Goal: Task Accomplishment & Management: Manage account settings

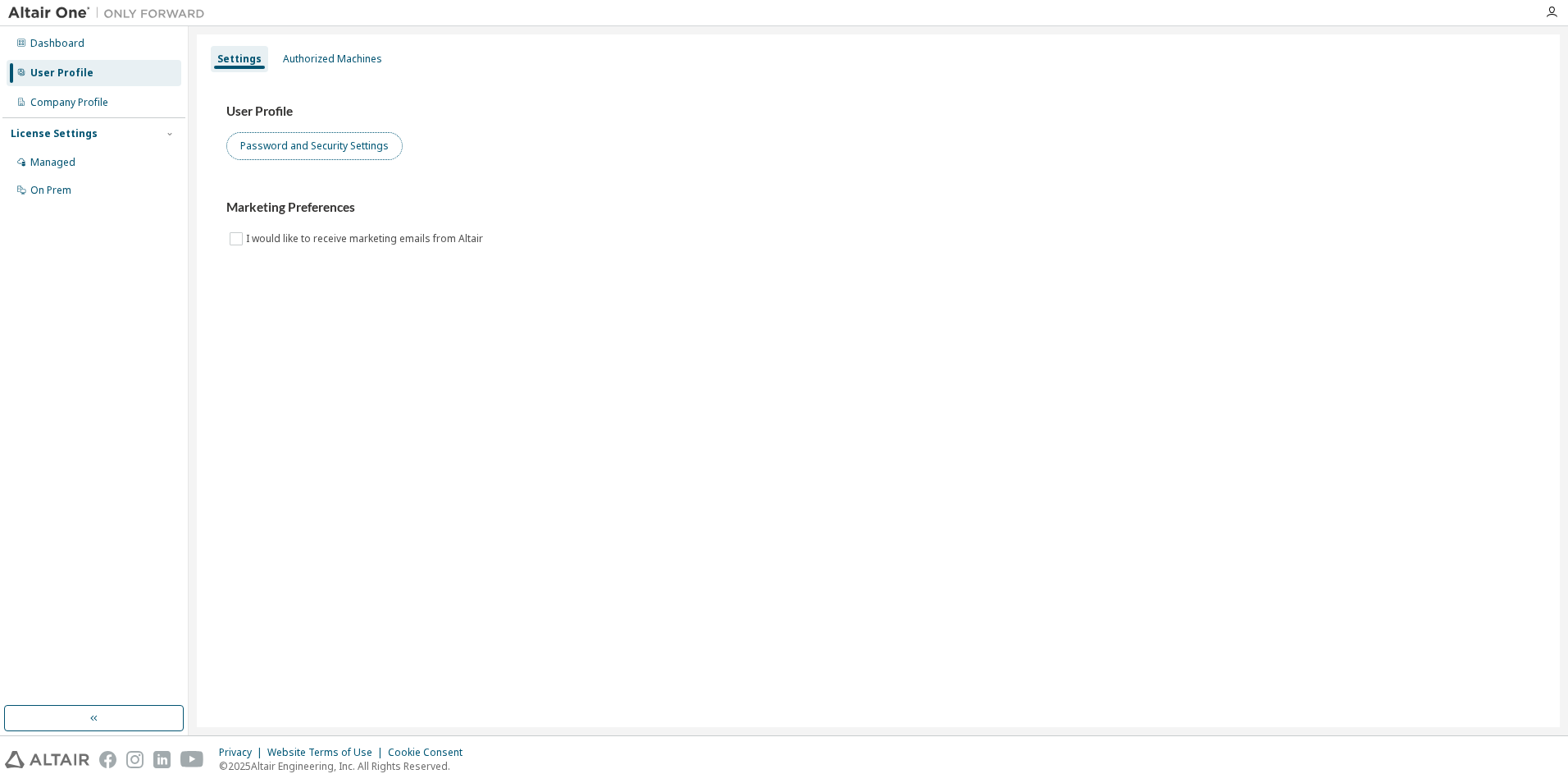
click at [328, 137] on button "Password and Security Settings" at bounding box center [315, 146] width 176 height 28
click at [133, 38] on div "Dashboard" at bounding box center [93, 43] width 175 height 26
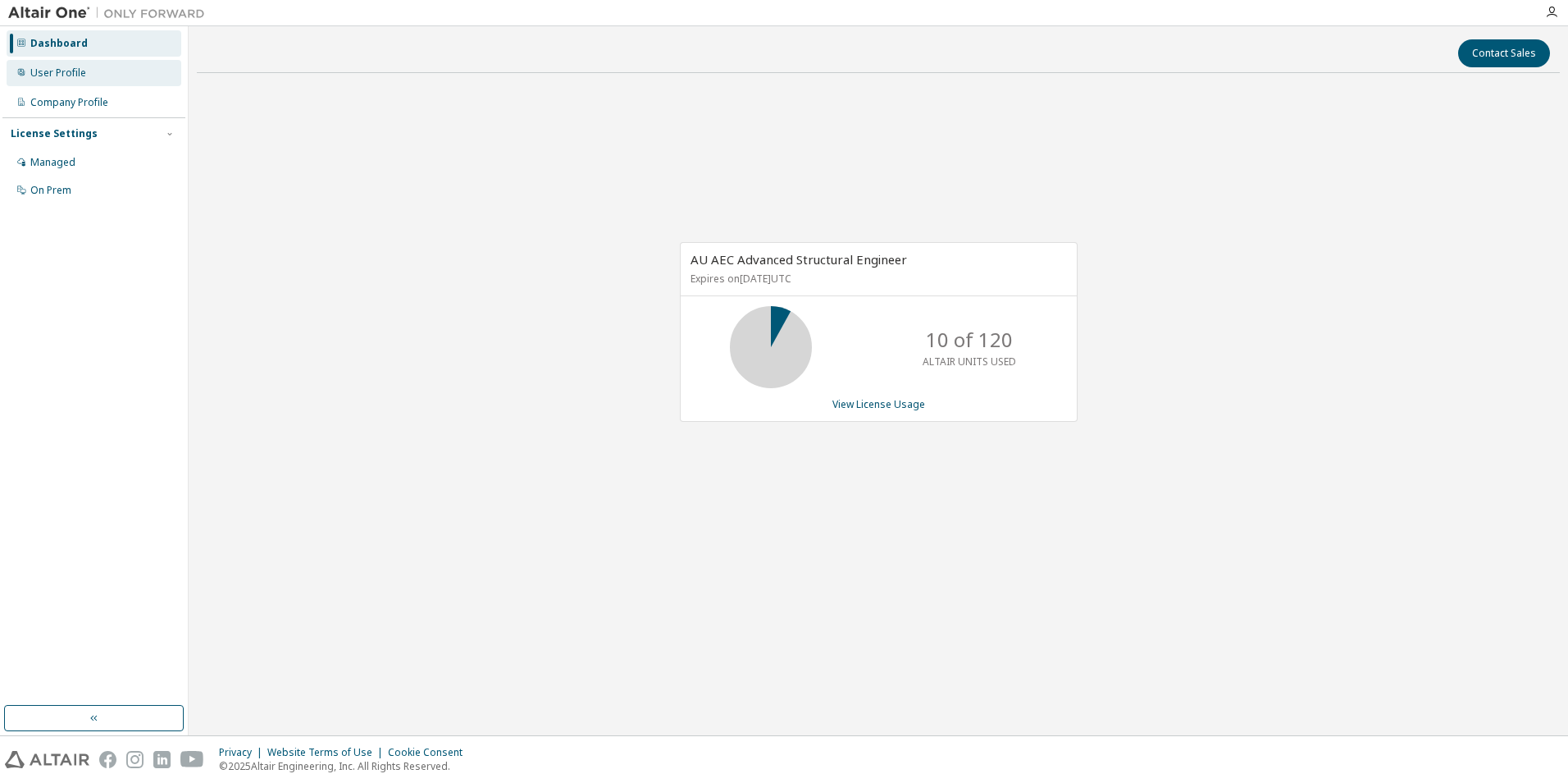
click at [82, 68] on div "User Profile" at bounding box center [57, 72] width 56 height 13
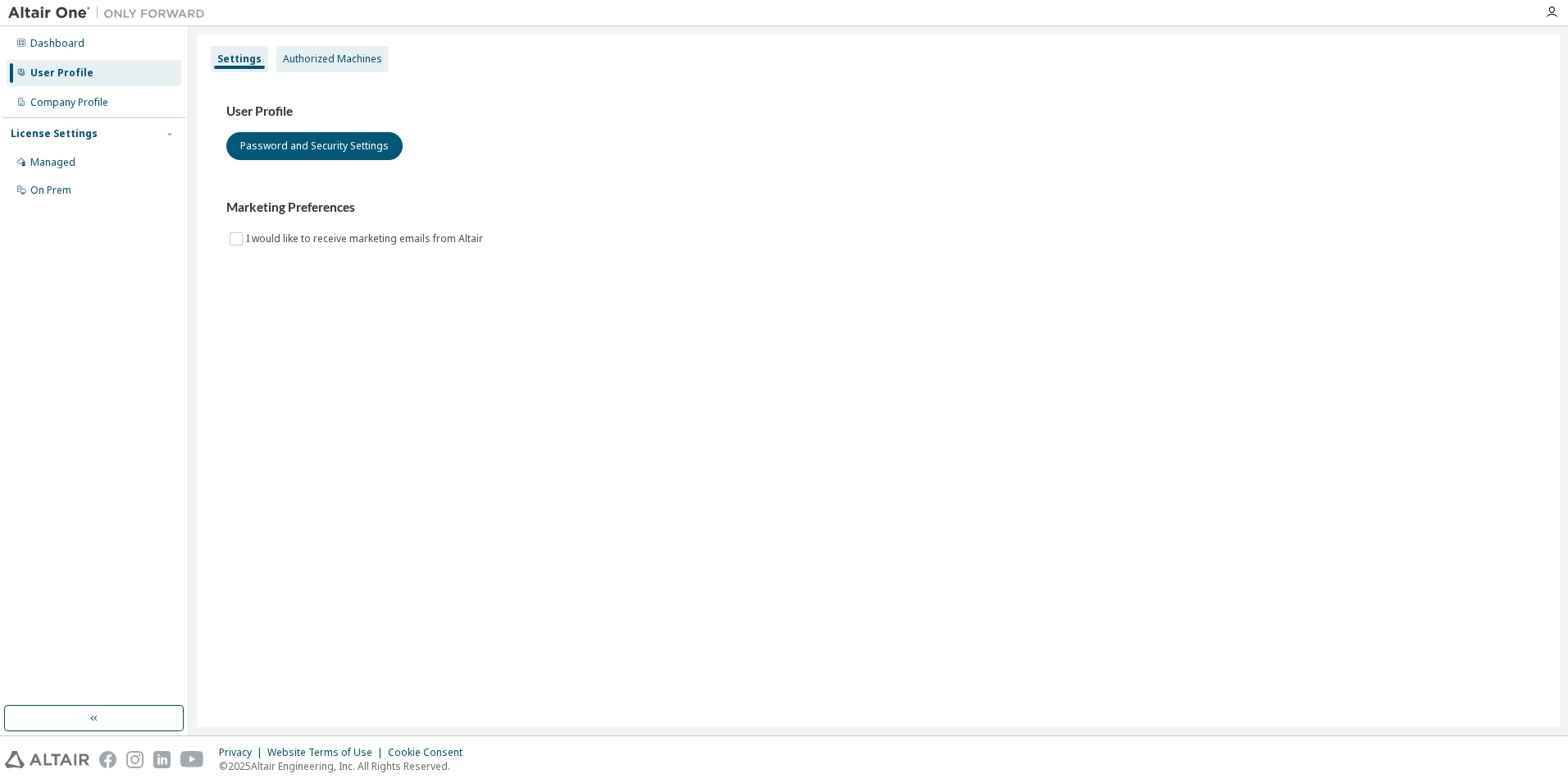
click at [313, 68] on div "Authorized Machines" at bounding box center [332, 59] width 112 height 26
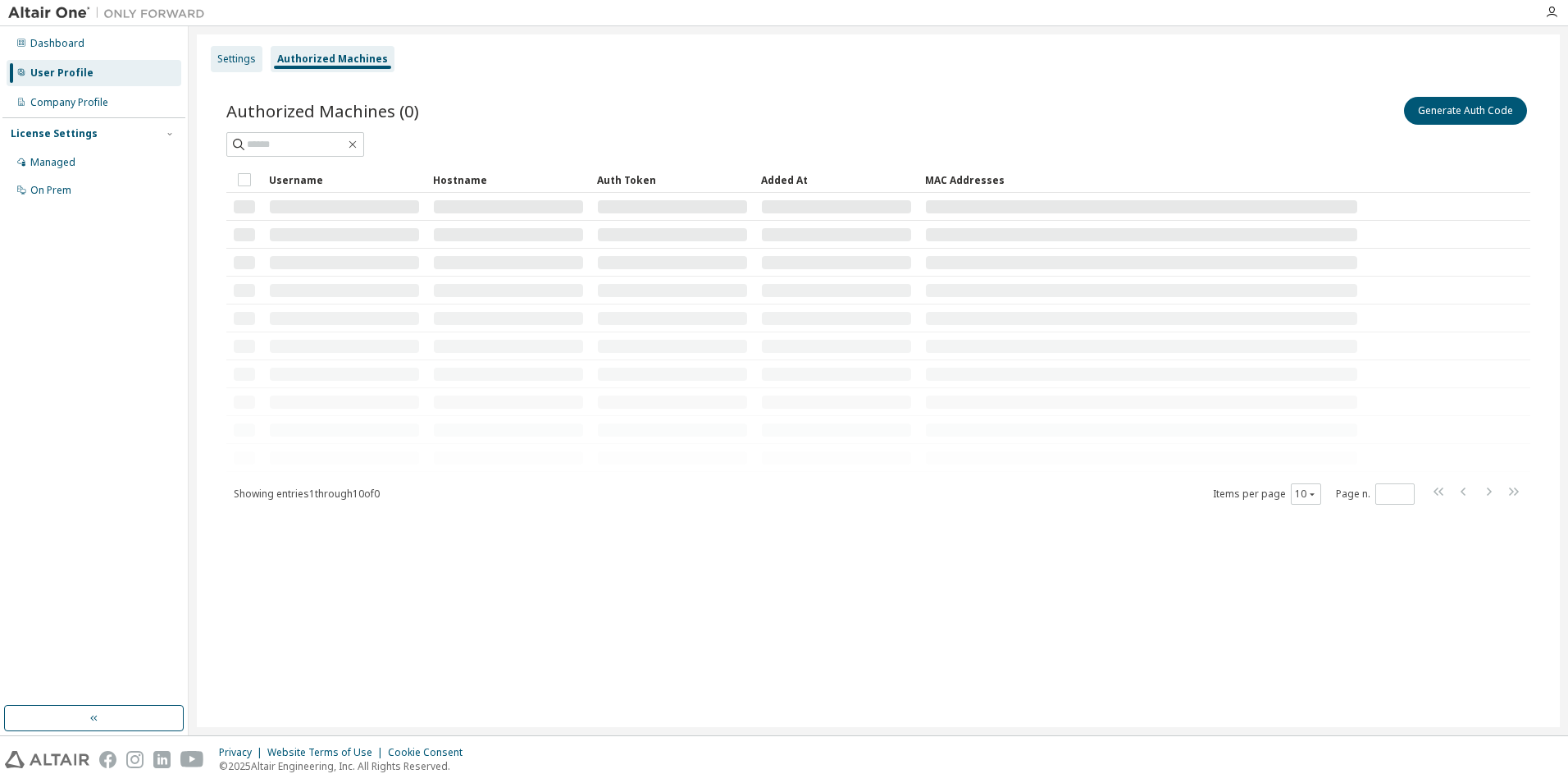
click at [227, 54] on div "Settings" at bounding box center [237, 59] width 39 height 13
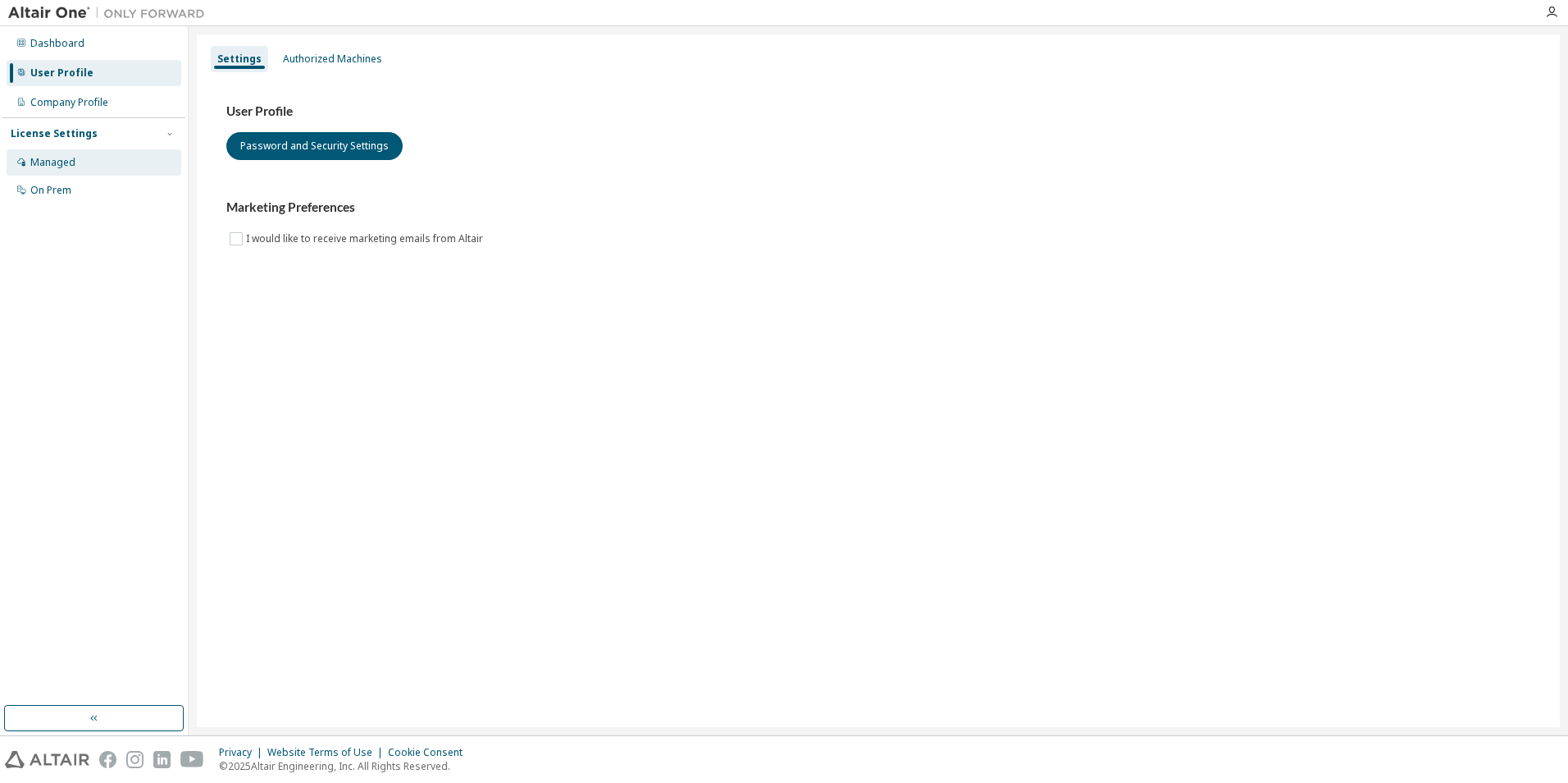
click at [84, 171] on div "Managed" at bounding box center [93, 162] width 175 height 26
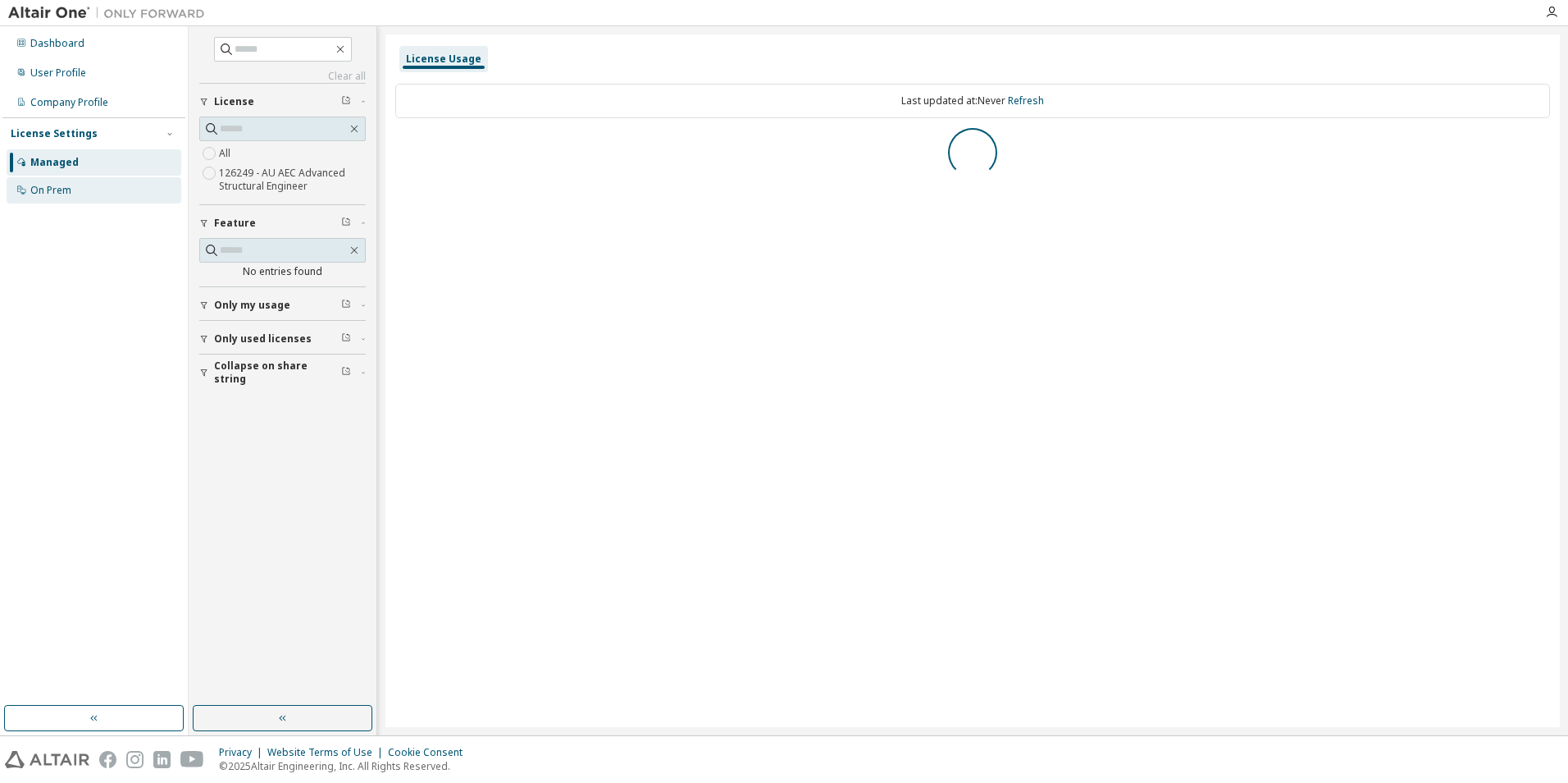
click at [94, 196] on div "On Prem" at bounding box center [93, 190] width 175 height 26
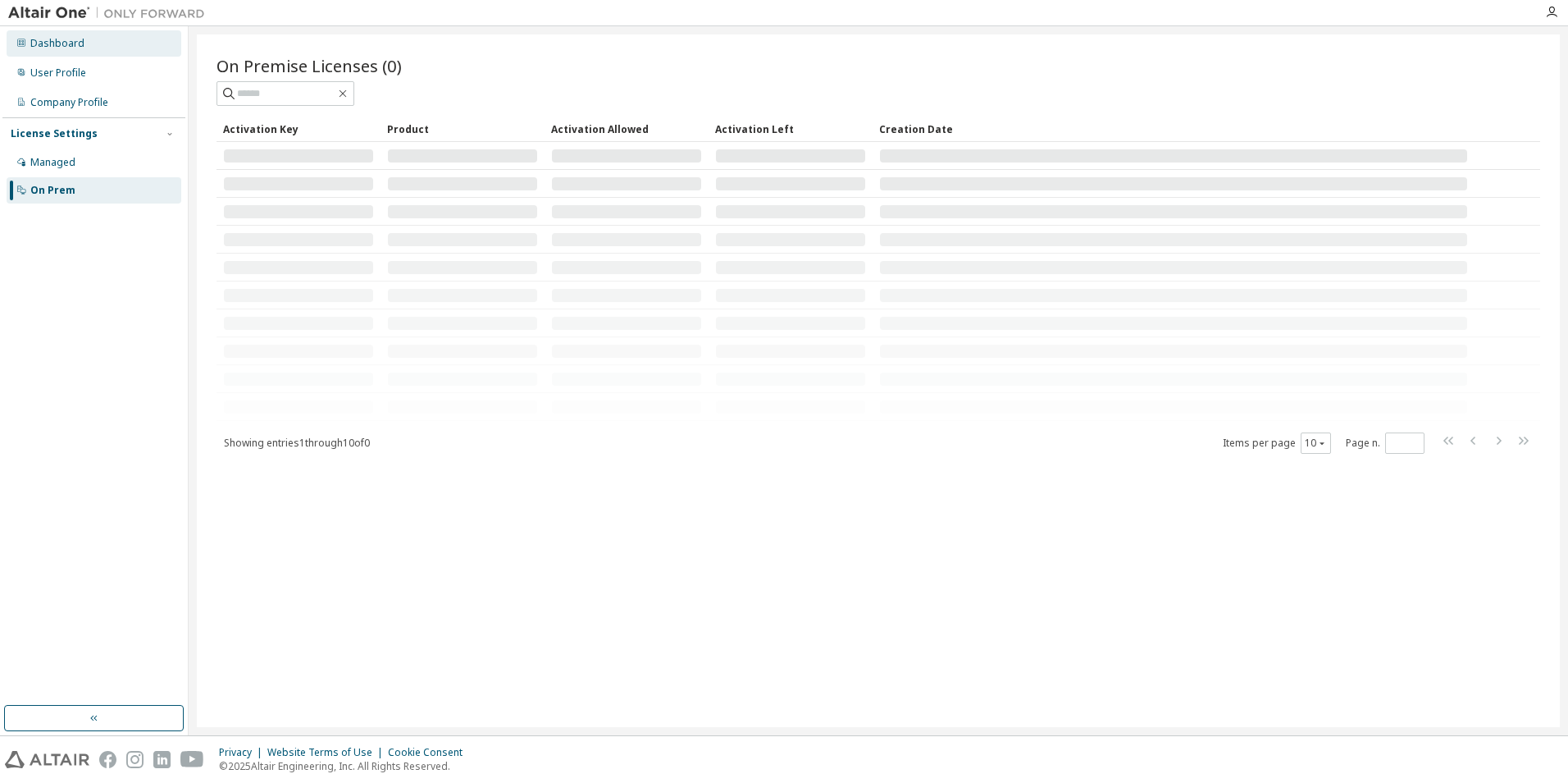
click at [53, 37] on div "Dashboard" at bounding box center [56, 43] width 54 height 13
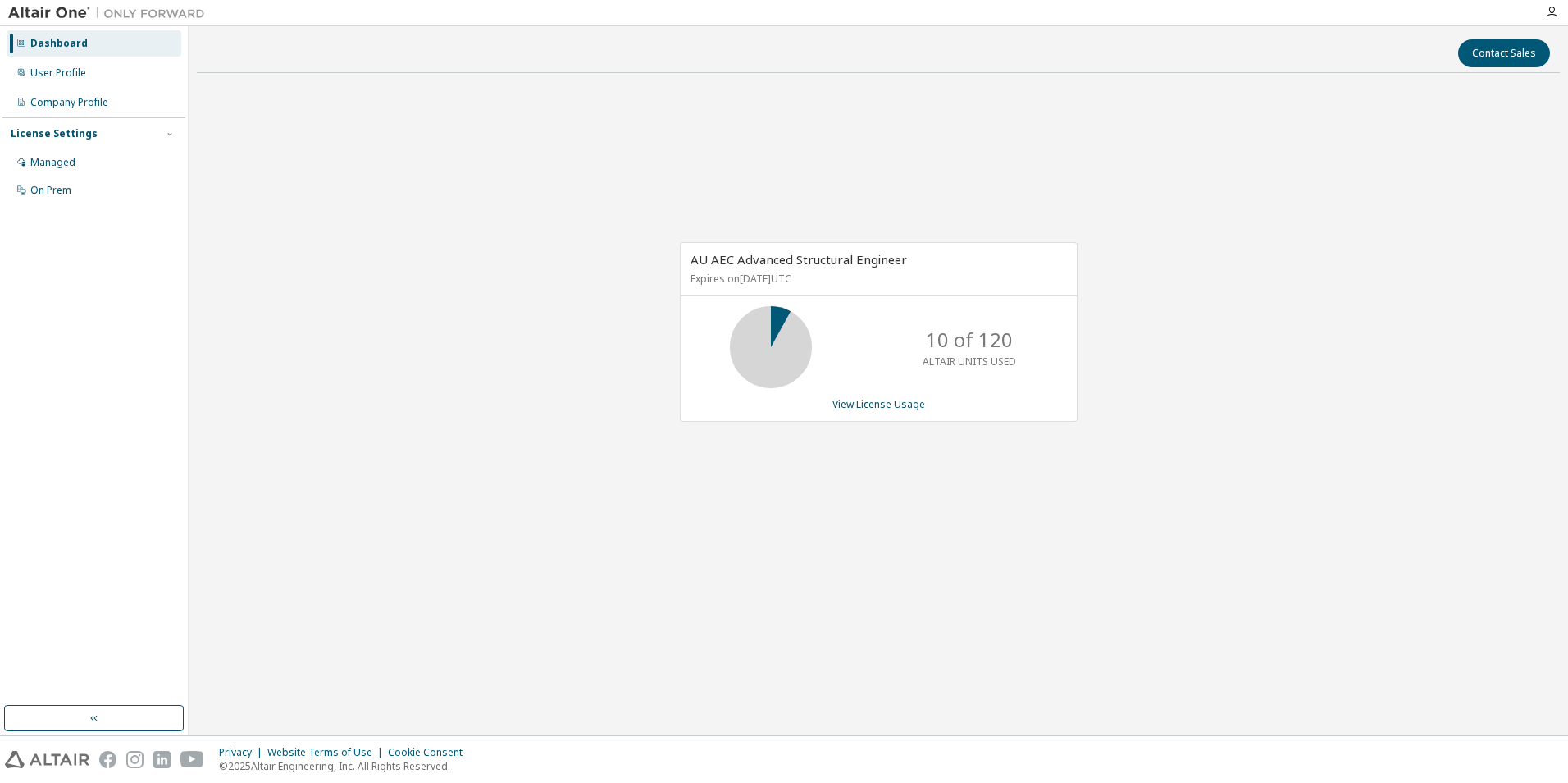
click at [1508, 251] on div "AU AEC Advanced Structural Engineer Expires on September 30, 2025 UTC 10 of 120…" at bounding box center [878, 340] width 1364 height 509
click at [1549, 14] on icon "button" at bounding box center [1551, 12] width 13 height 13
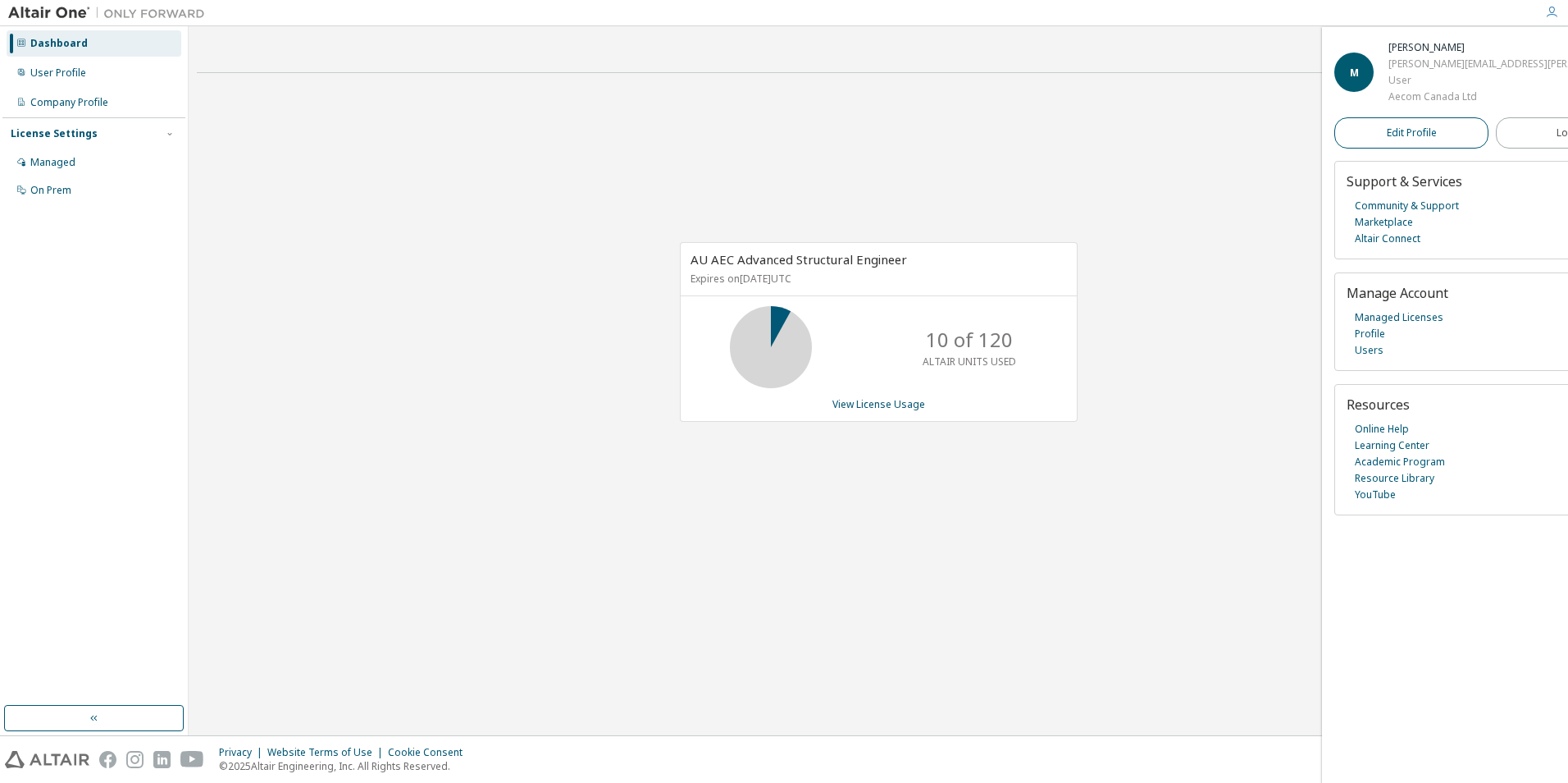
click at [1341, 145] on link "Edit Profile" at bounding box center [1411, 132] width 154 height 31
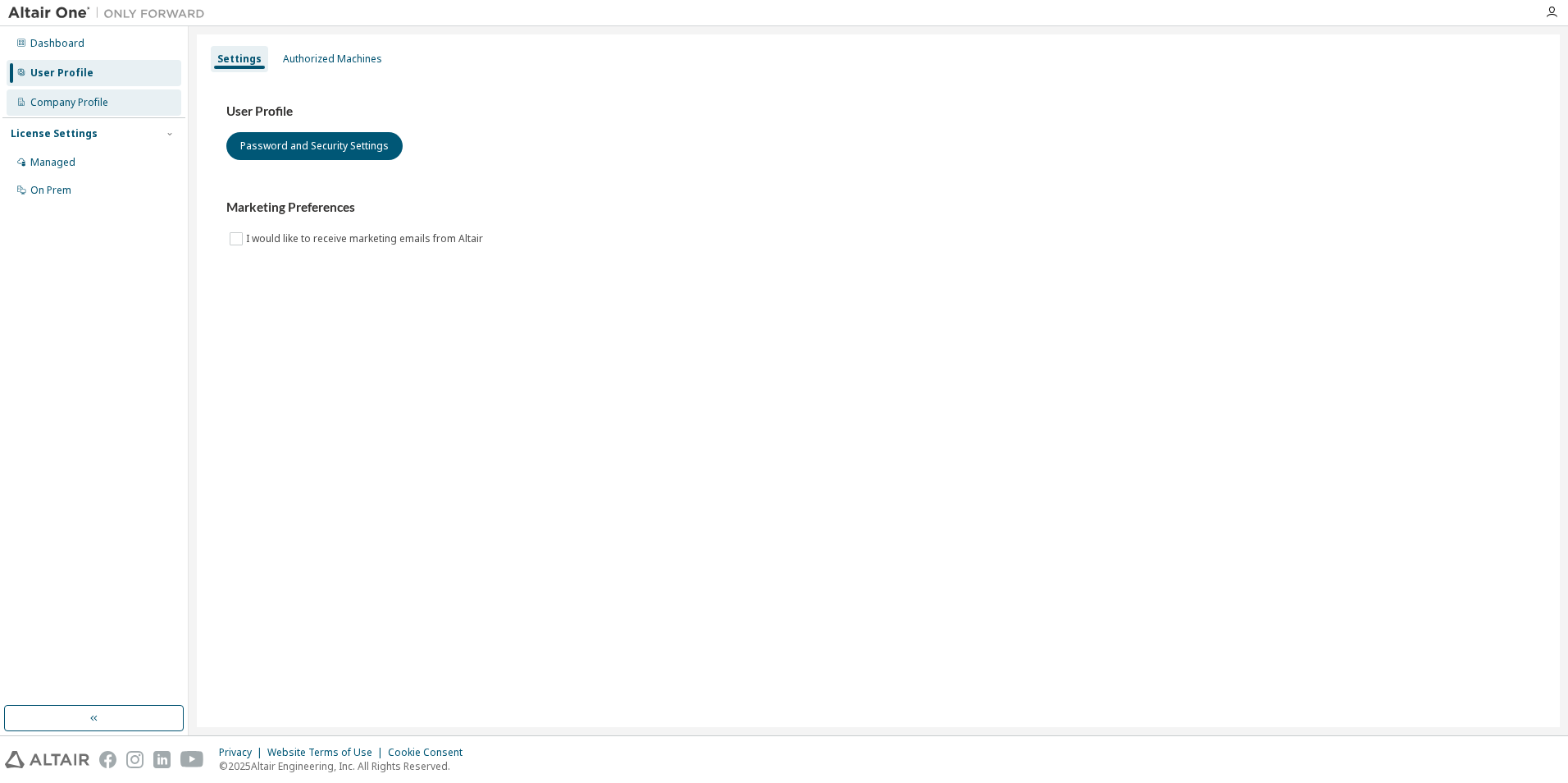
click at [142, 93] on div "Company Profile" at bounding box center [93, 102] width 175 height 26
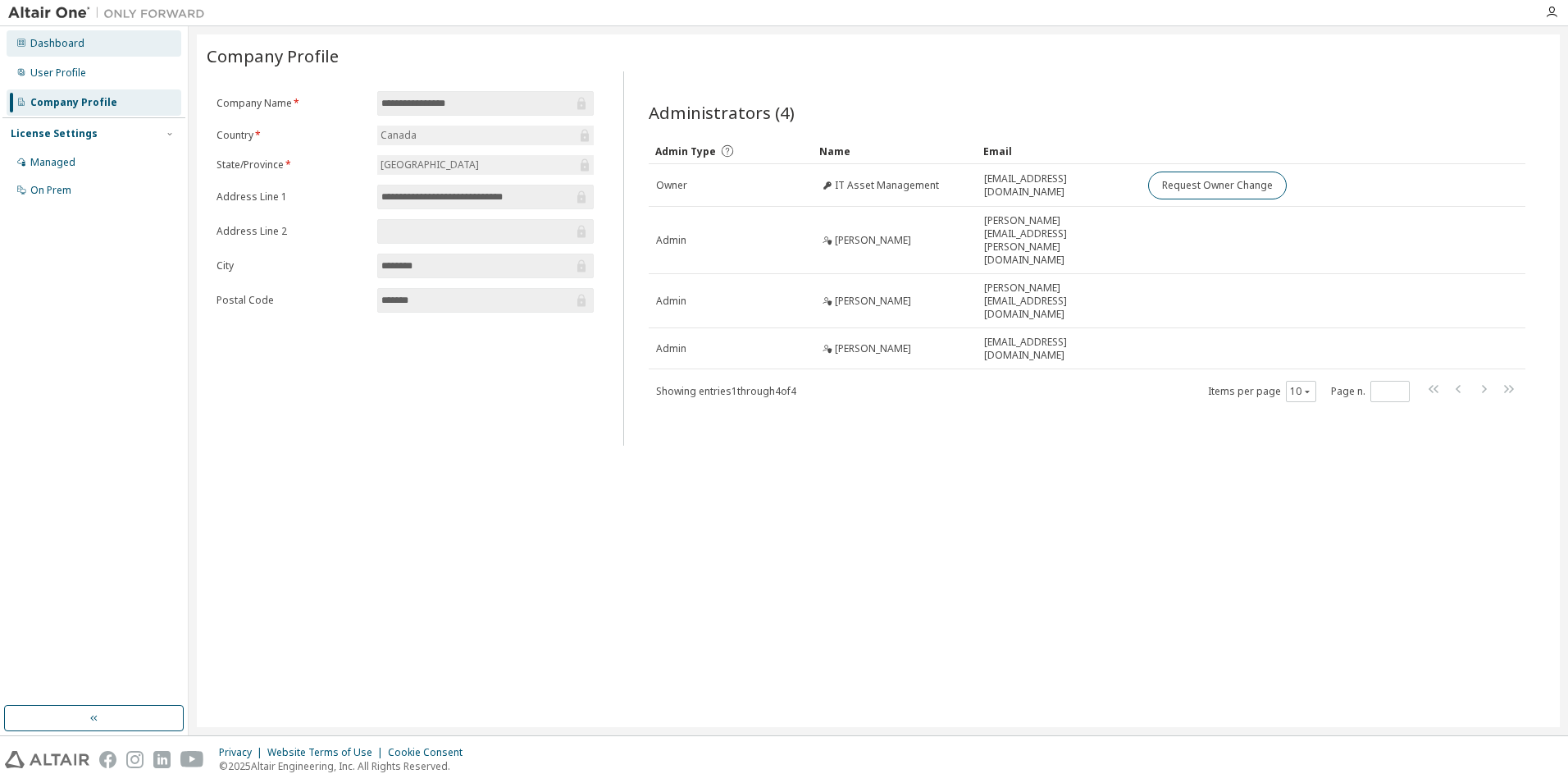
click at [99, 45] on div "Dashboard" at bounding box center [93, 43] width 175 height 26
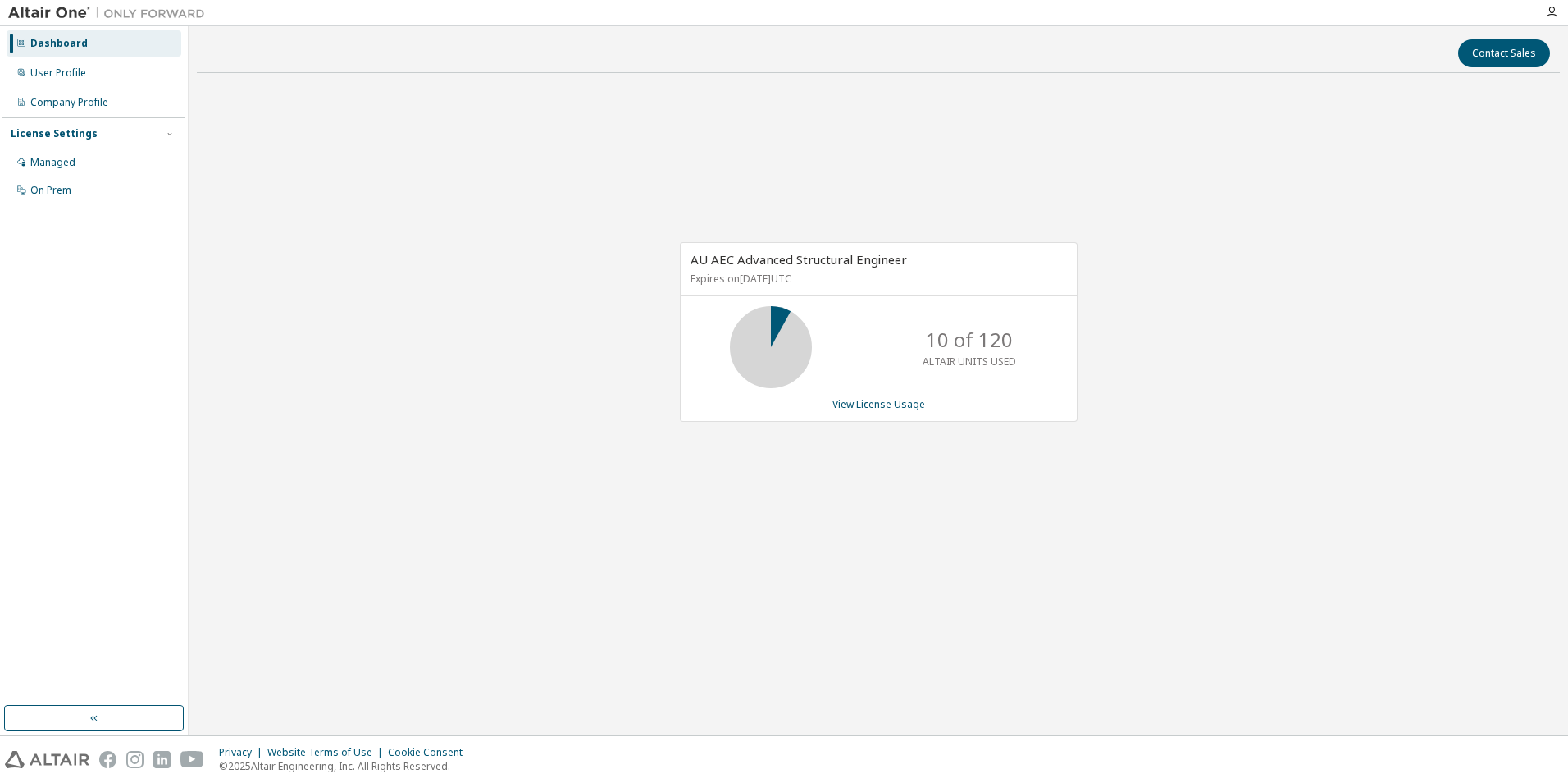
click at [100, 86] on div "Dashboard User Profile Company Profile License Settings Managed On Prem" at bounding box center [94, 117] width 183 height 176
click at [101, 77] on div "User Profile" at bounding box center [93, 73] width 175 height 26
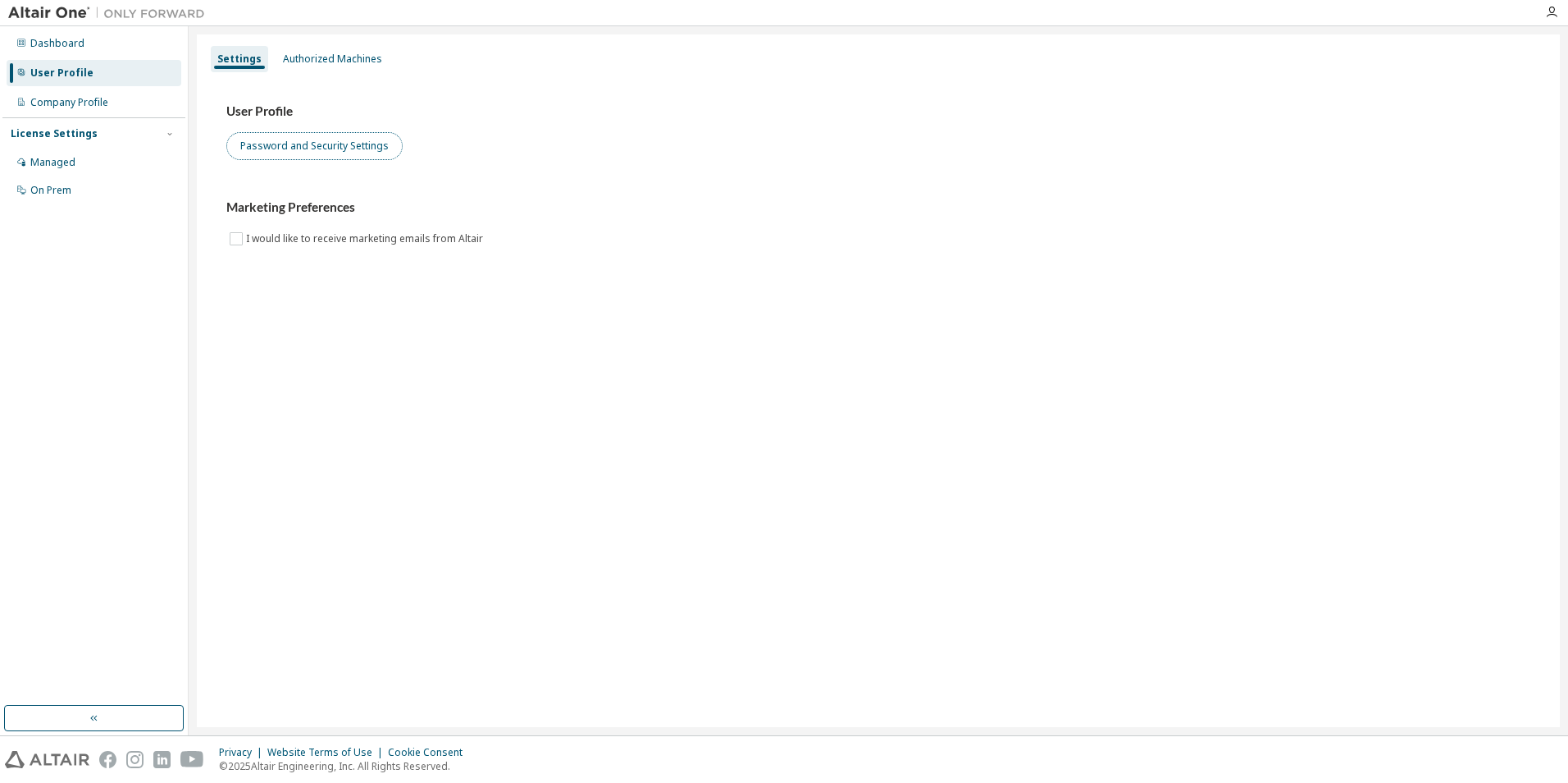
click at [323, 145] on button "Password and Security Settings" at bounding box center [315, 146] width 176 height 28
